Goal: Navigation & Orientation: Go to known website

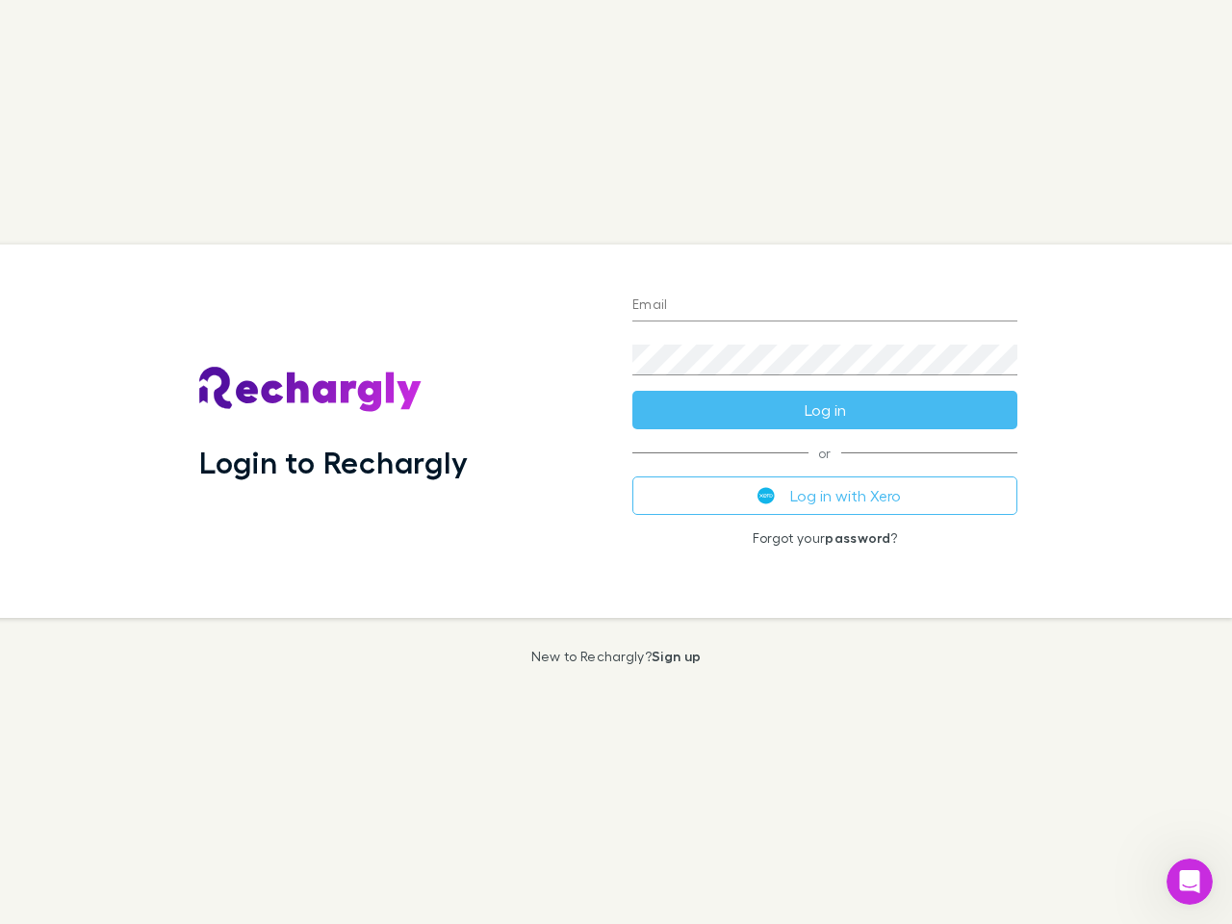
click at [616, 462] on div "Login to Rechargly" at bounding box center [400, 430] width 433 height 373
click at [825, 306] on input "Email" at bounding box center [824, 306] width 385 height 31
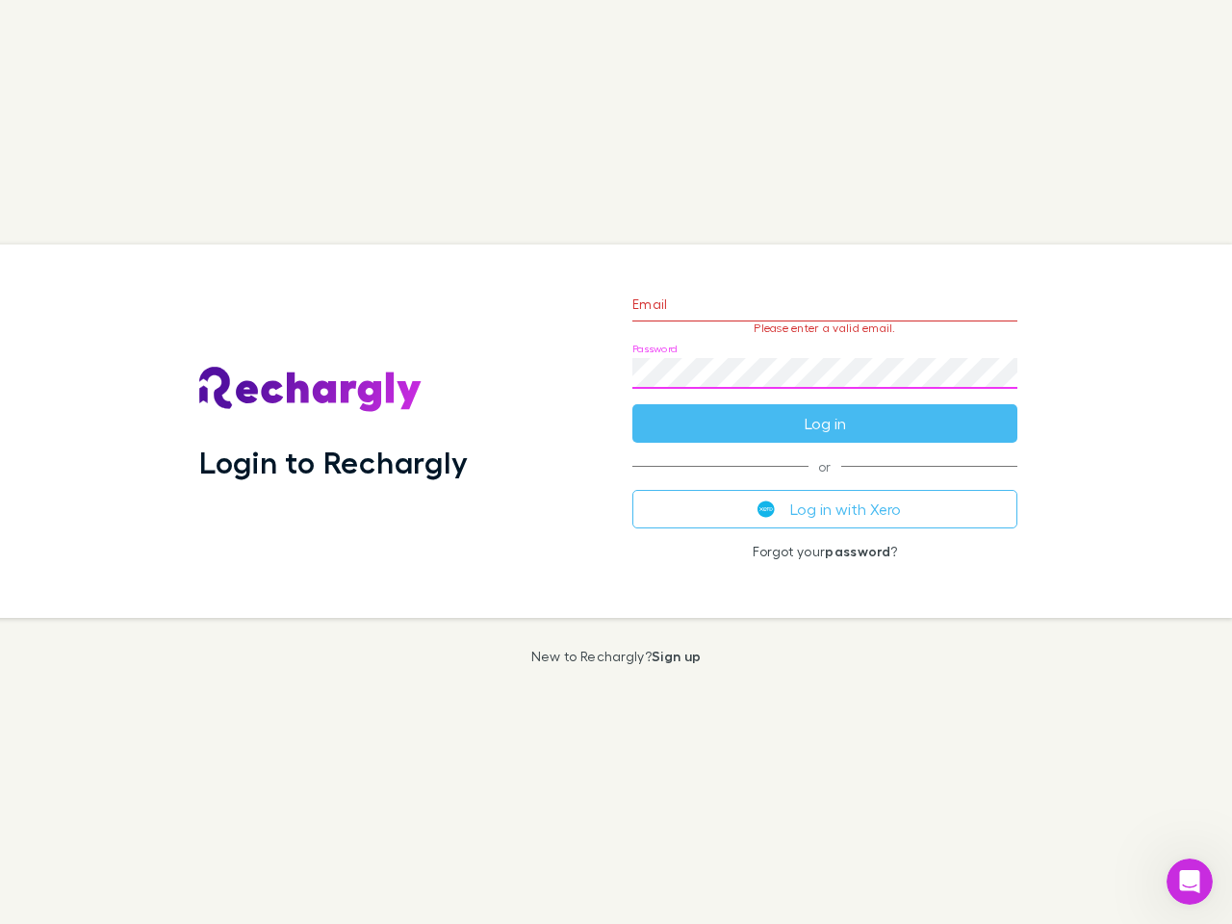
click at [825, 410] on form "Email Please enter a valid email. Password Log in" at bounding box center [824, 358] width 385 height 167
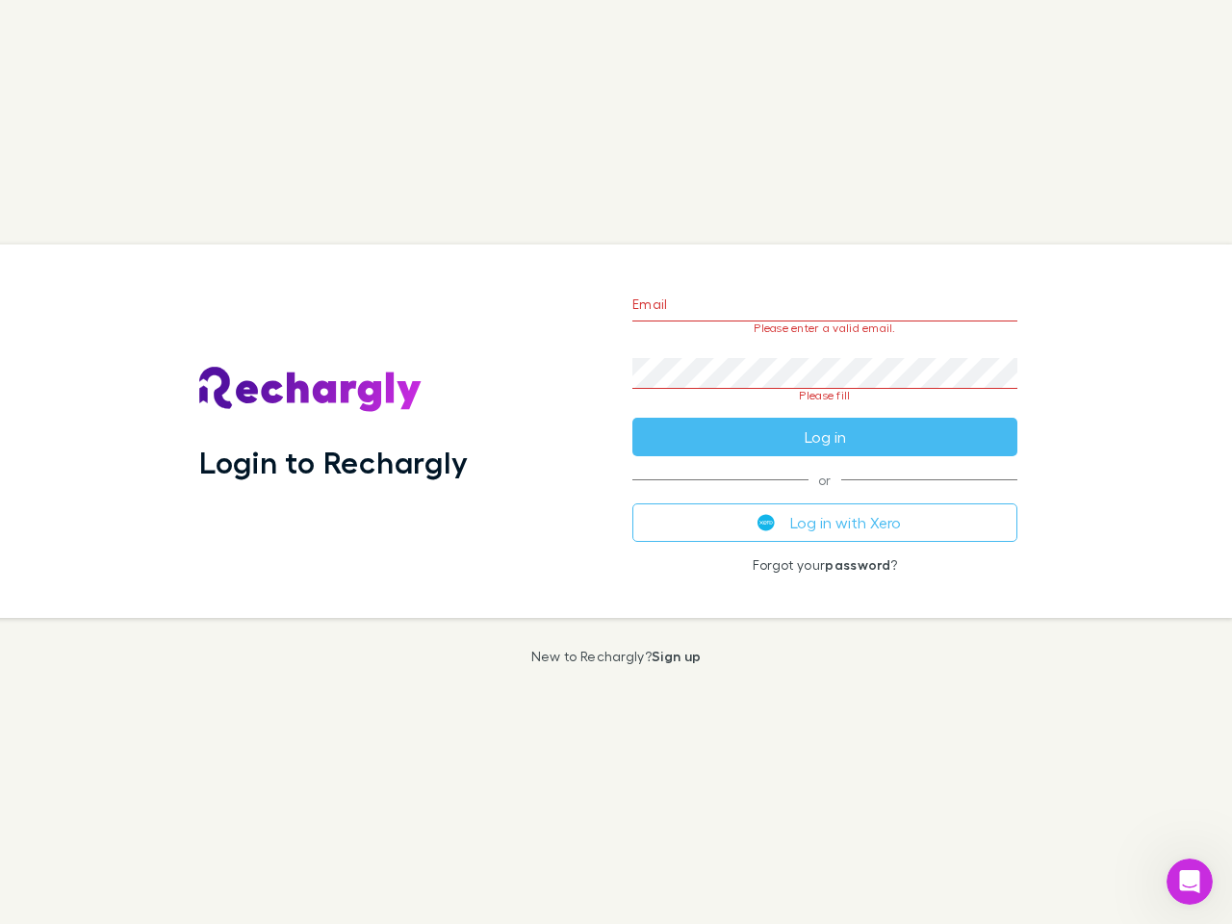
click at [825, 496] on div "Email Please enter a valid email. Password Please fill Log in or Log in with Xe…" at bounding box center [825, 430] width 416 height 373
click at [1189, 881] on icon "Open Intercom Messenger" at bounding box center [1190, 882] width 32 height 32
